Goal: Navigation & Orientation: Go to known website

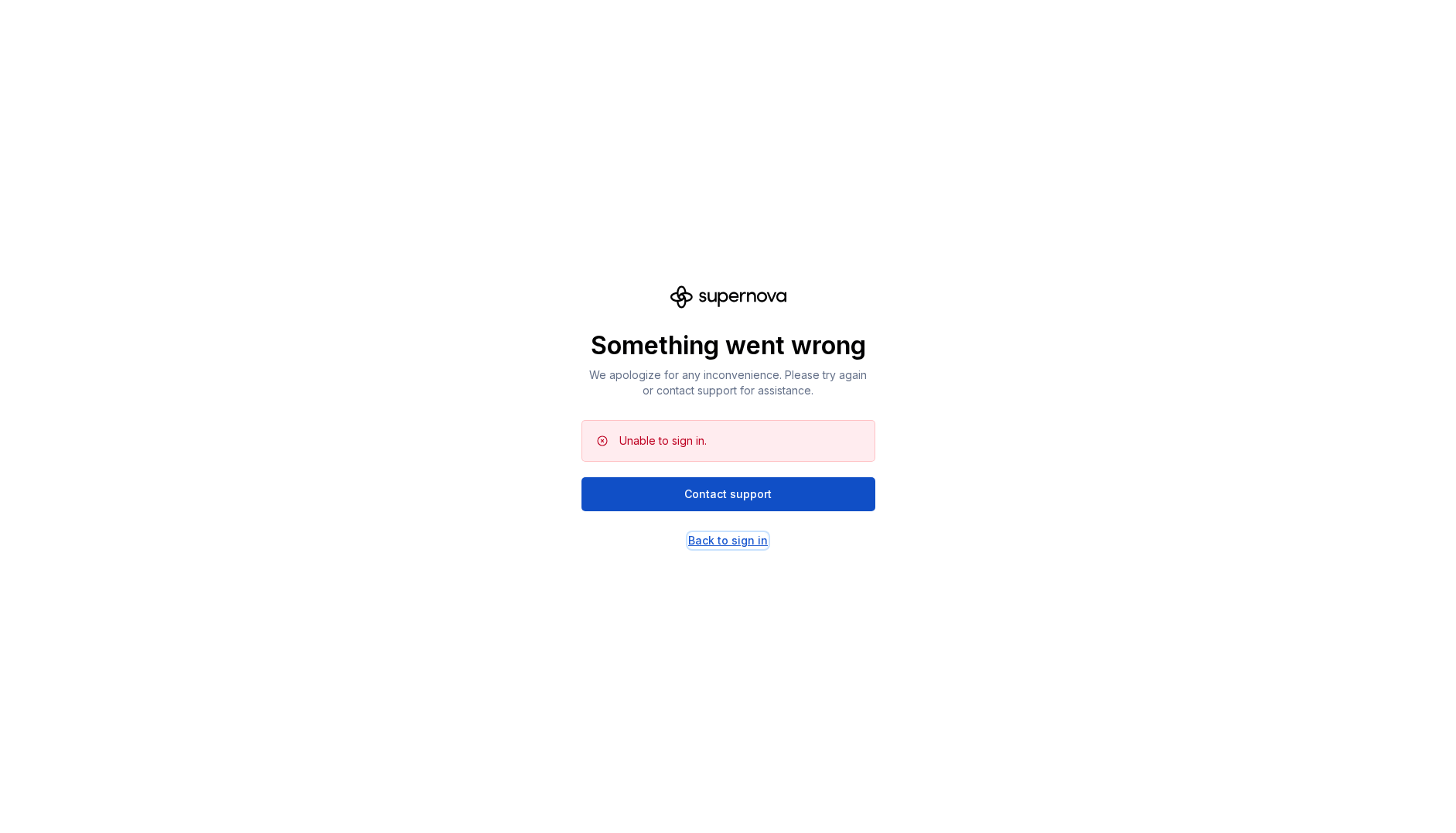
click at [700, 536] on div "Back to sign in" at bounding box center [728, 541] width 80 height 16
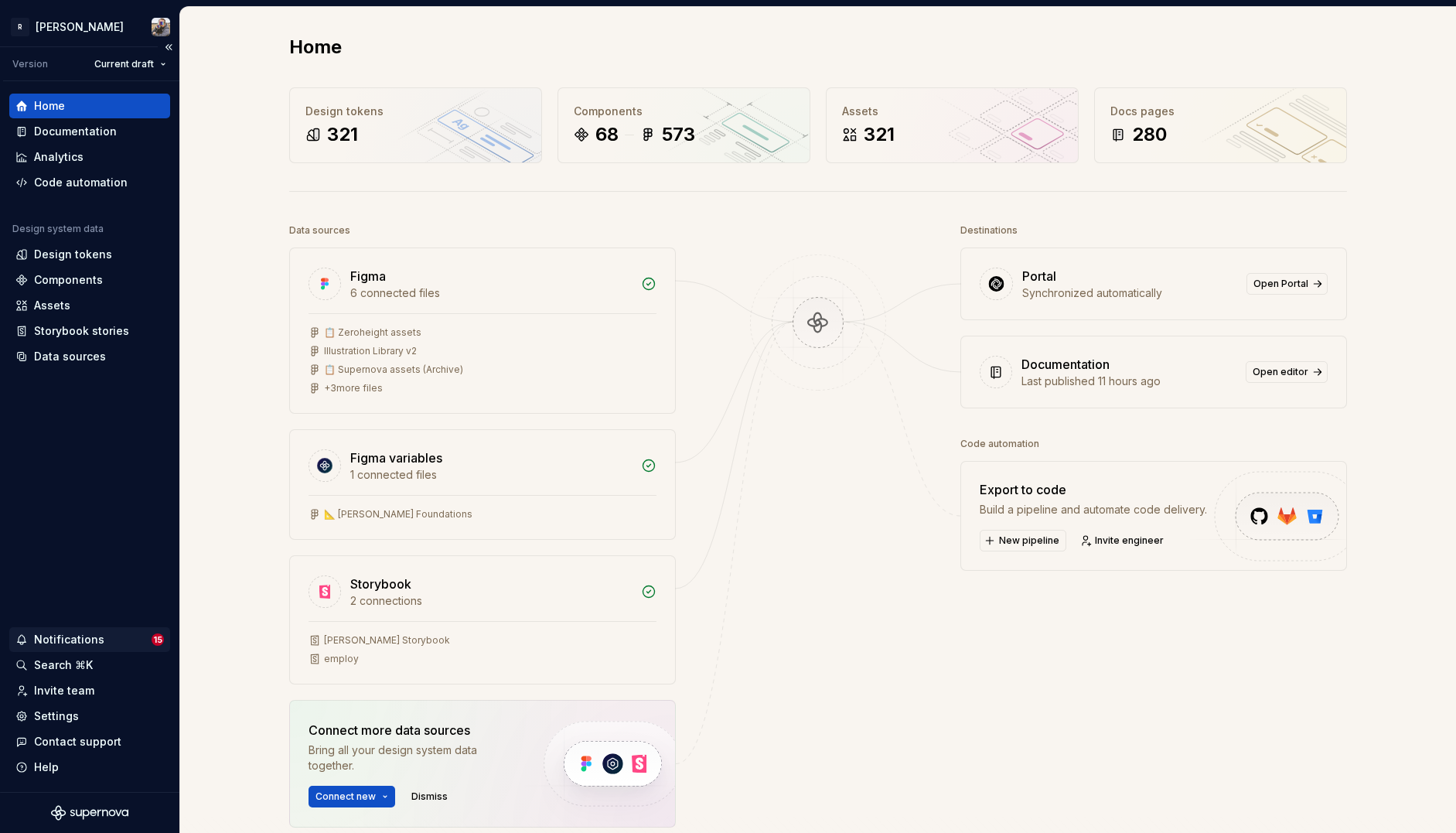
click at [109, 632] on div "Notifications 15" at bounding box center [90, 640] width 161 height 25
